Goal: Task Accomplishment & Management: Use online tool/utility

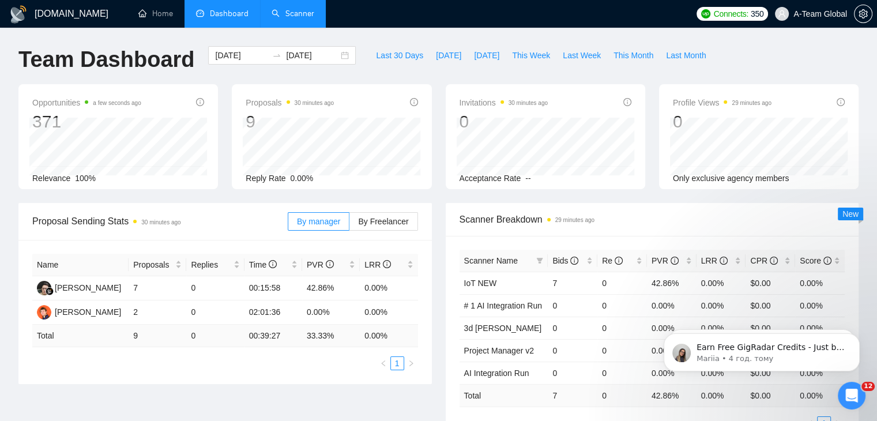
click at [292, 12] on link "Scanner" at bounding box center [292, 14] width 43 height 10
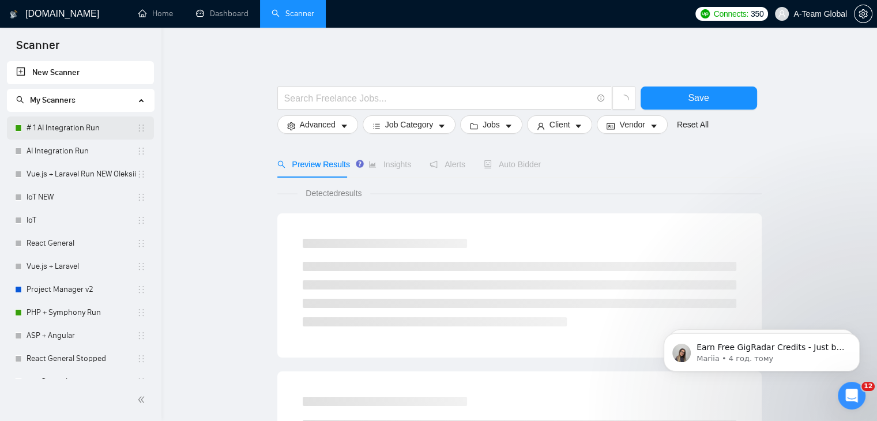
click at [69, 132] on link "# 1 AI Integration Run" at bounding box center [82, 127] width 110 height 23
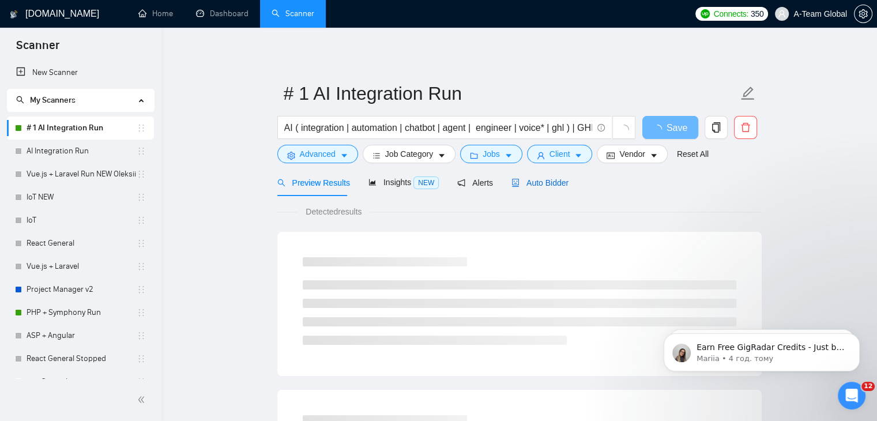
click at [548, 185] on span "Auto Bidder" at bounding box center [539, 182] width 57 height 9
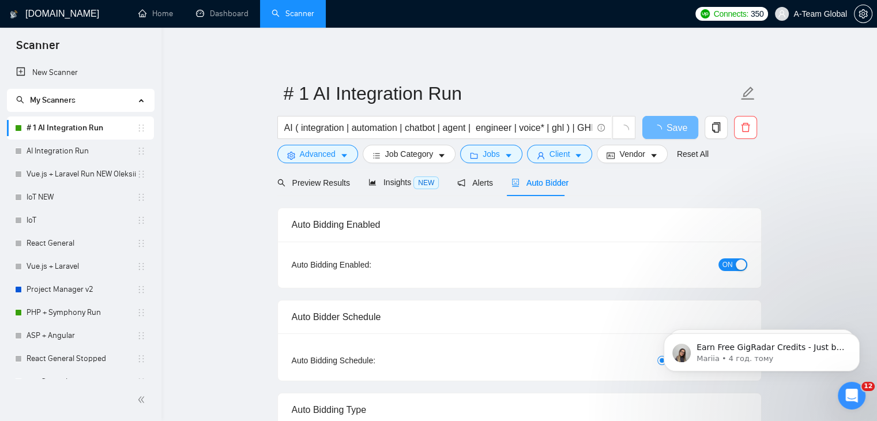
checkbox input "true"
click at [311, 183] on span "Preview Results" at bounding box center [313, 182] width 73 height 9
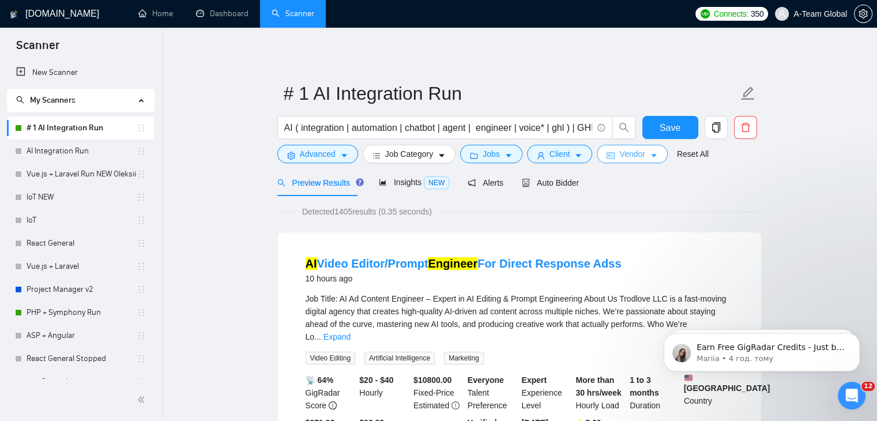
click at [624, 150] on span "Vendor" at bounding box center [631, 154] width 25 height 13
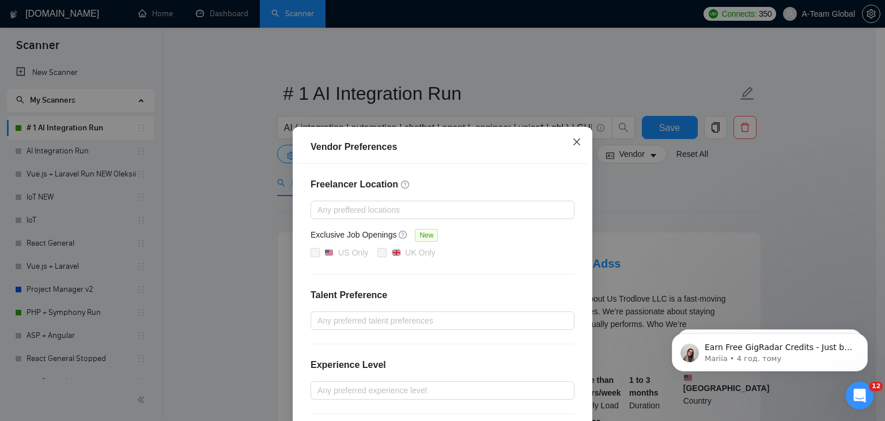
click at [575, 138] on icon "close" at bounding box center [576, 141] width 9 height 9
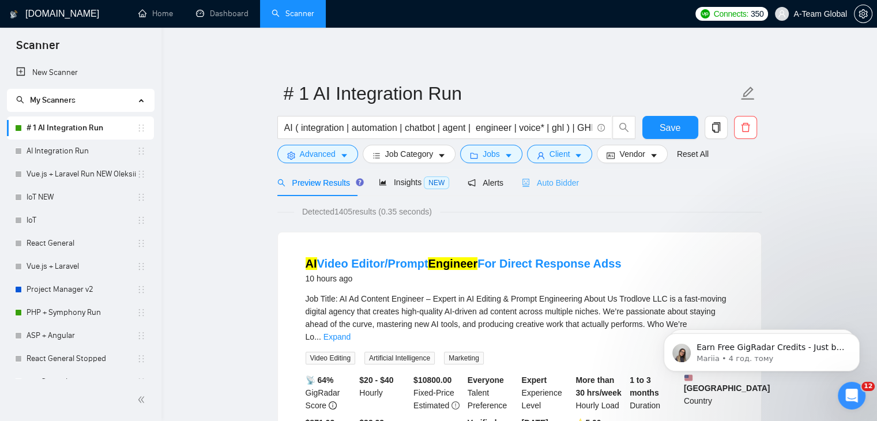
click at [529, 192] on div "Auto Bidder" at bounding box center [550, 182] width 57 height 27
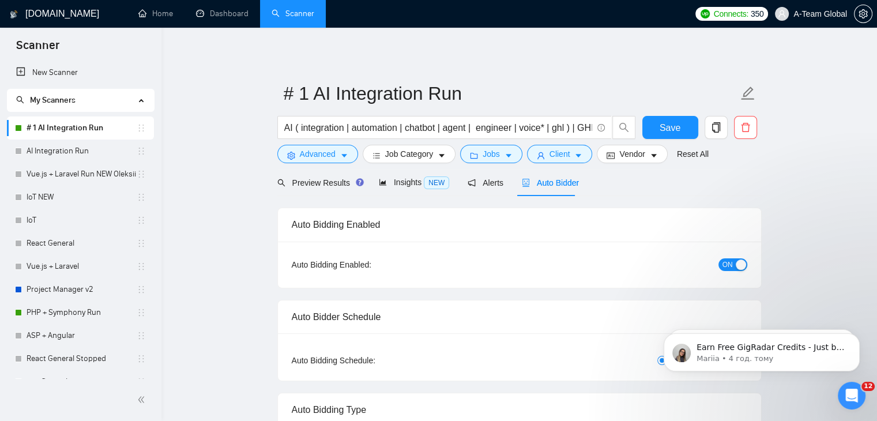
checkbox input "true"
click at [472, 151] on span "folder" at bounding box center [474, 155] width 8 height 9
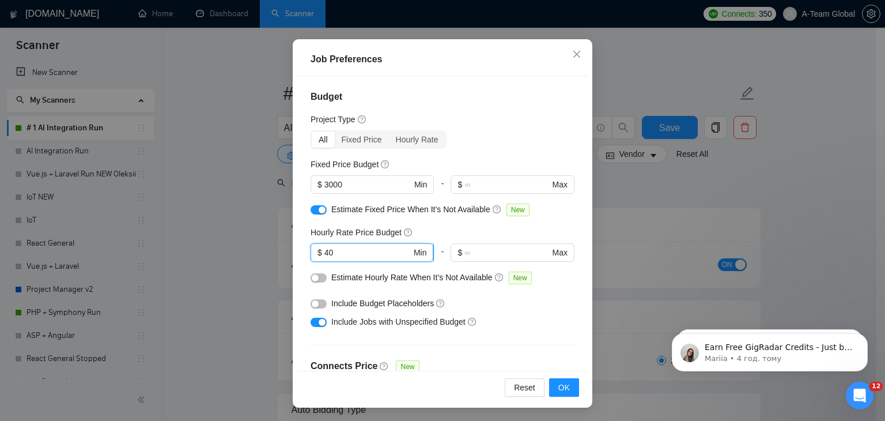
drag, startPoint x: 330, startPoint y: 256, endPoint x: 318, endPoint y: 252, distance: 13.0
click at [318, 252] on span "$ 40 Min" at bounding box center [372, 252] width 123 height 18
type input "20"
click at [565, 388] on button "OK" at bounding box center [564, 387] width 30 height 18
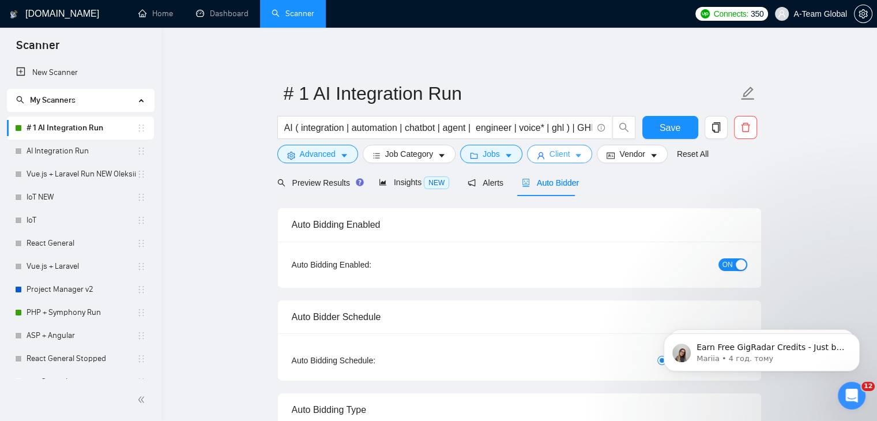
click at [549, 153] on span "Client" at bounding box center [559, 154] width 21 height 13
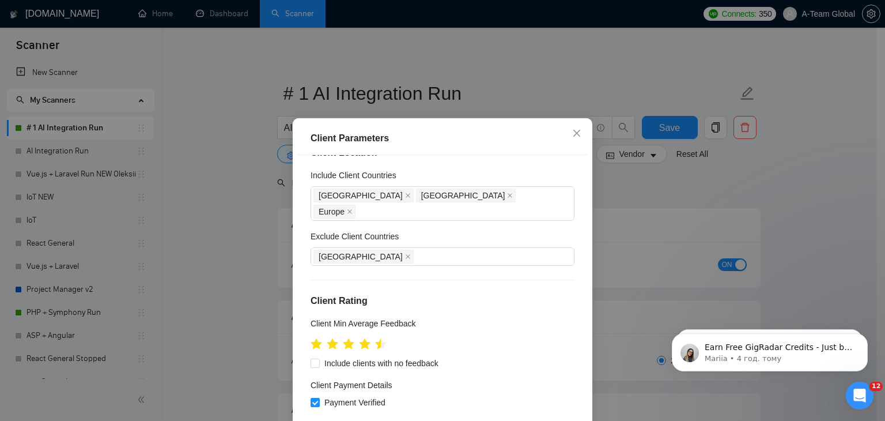
scroll to position [58, 0]
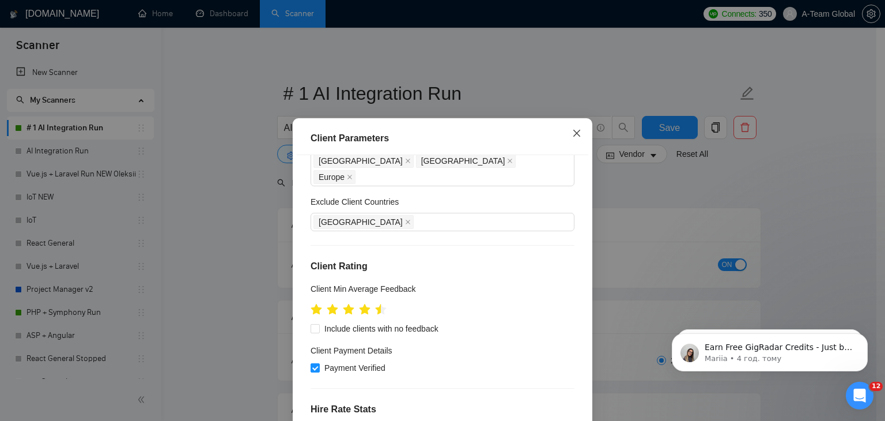
click at [577, 130] on span "Close" at bounding box center [576, 133] width 31 height 31
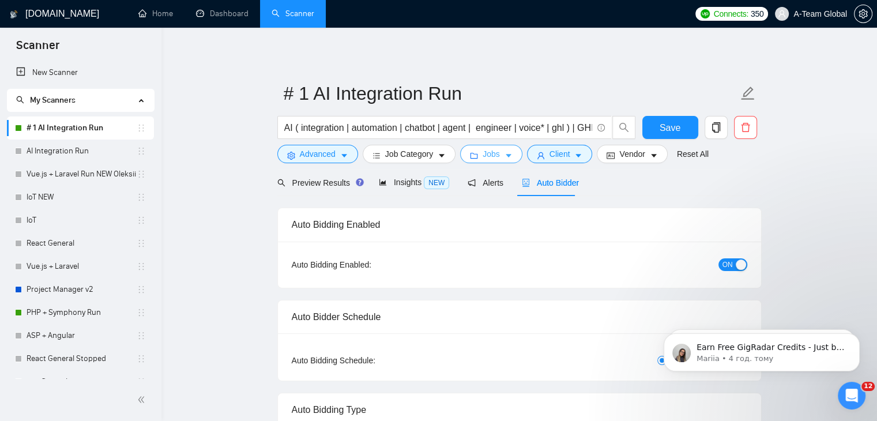
click at [485, 156] on span "Jobs" at bounding box center [490, 154] width 17 height 13
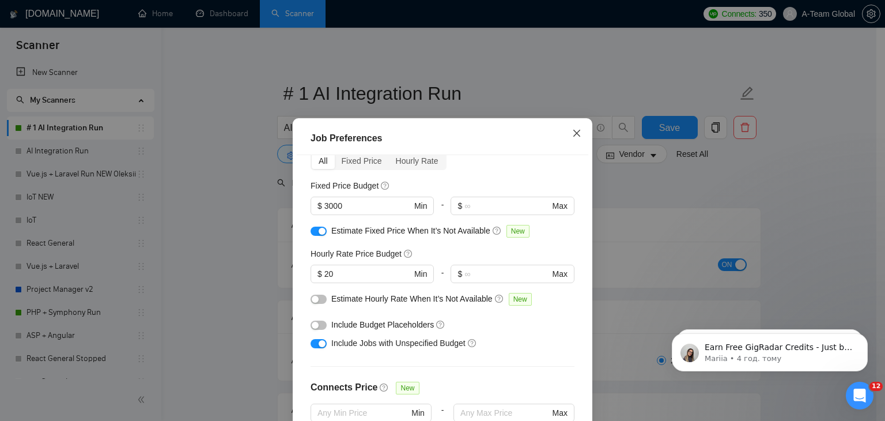
click at [575, 137] on icon "close" at bounding box center [576, 133] width 9 height 9
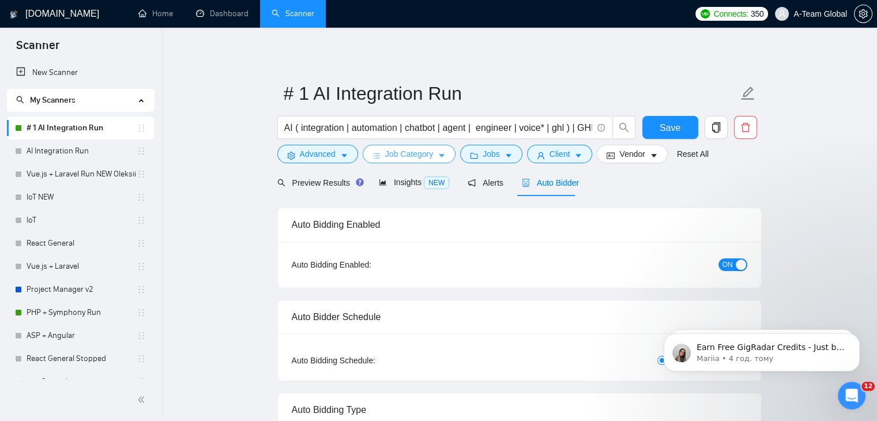
click at [408, 153] on span "Job Category" at bounding box center [409, 154] width 48 height 13
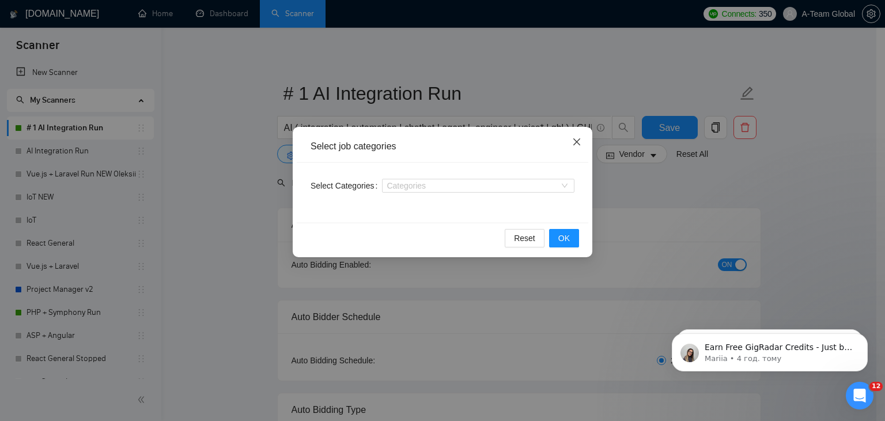
click at [576, 139] on icon "close" at bounding box center [576, 141] width 9 height 9
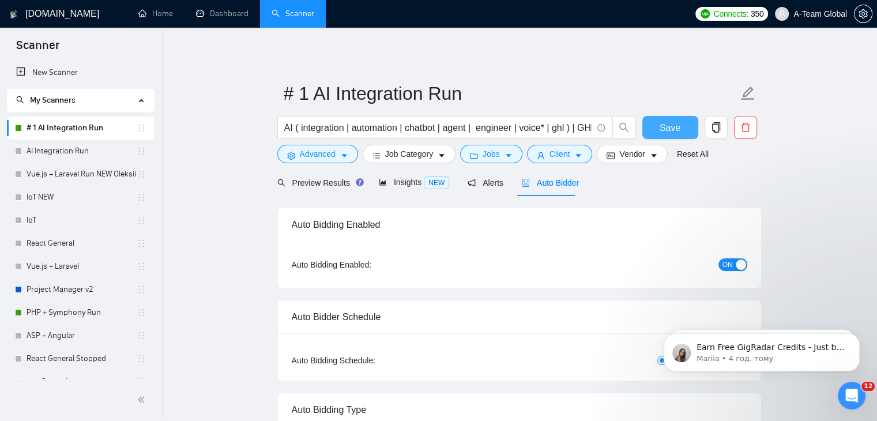
click at [676, 122] on span "Save" at bounding box center [669, 127] width 21 height 14
checkbox input "true"
